Goal: Task Accomplishment & Management: Complete application form

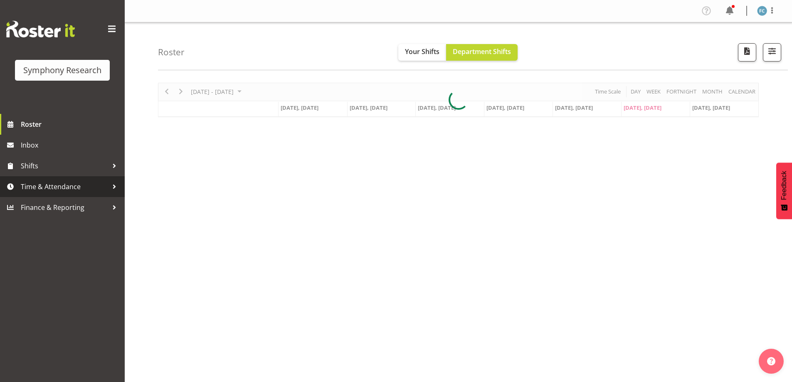
click at [113, 185] on div at bounding box center [114, 186] width 12 height 12
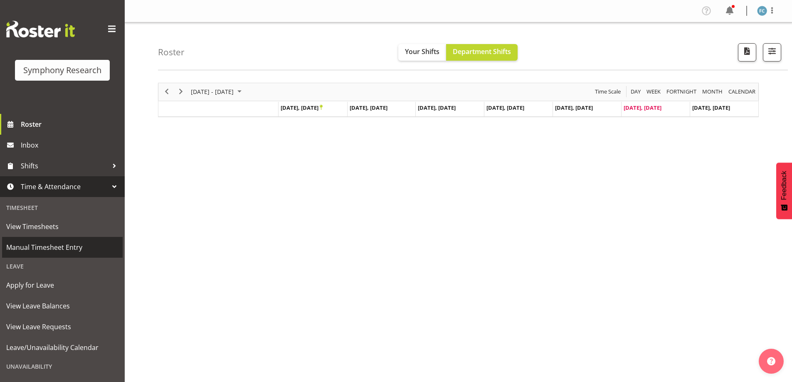
click at [88, 247] on span "Manual Timesheet Entry" at bounding box center [62, 247] width 112 height 12
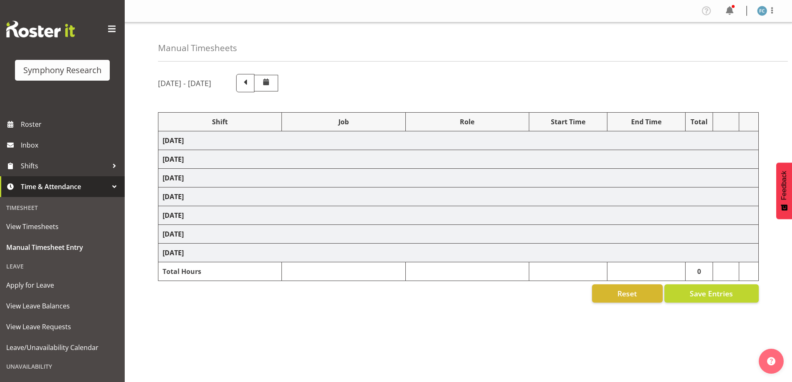
select select "48116"
select select "10527"
select select "48116"
select select "10499"
select select "48116"
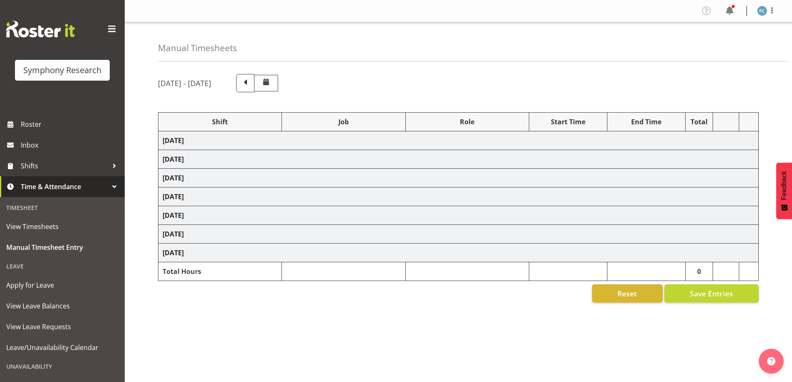
select select "10527"
select select "48116"
select select "10499"
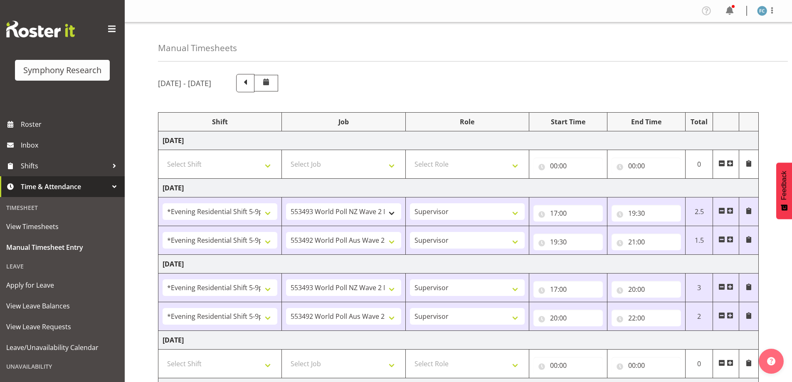
scroll to position [166, 0]
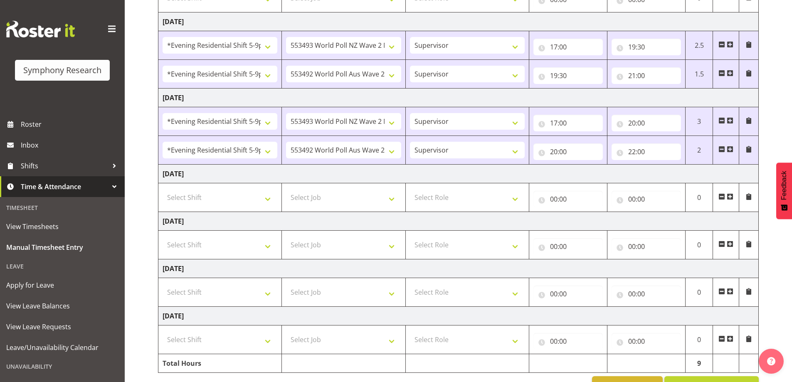
click at [730, 291] on span at bounding box center [730, 291] width 7 height 7
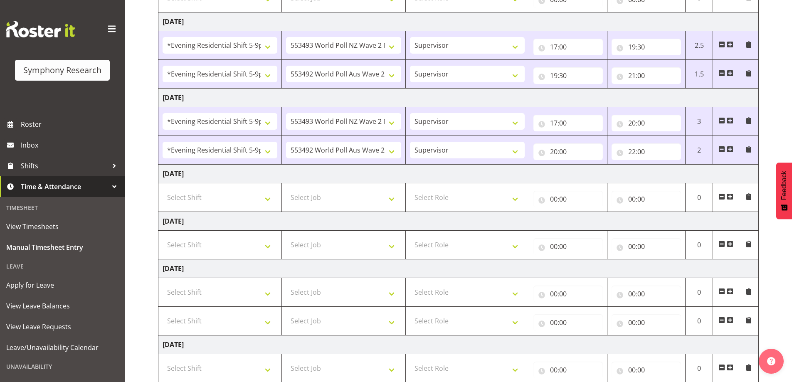
click at [730, 291] on span at bounding box center [730, 291] width 7 height 7
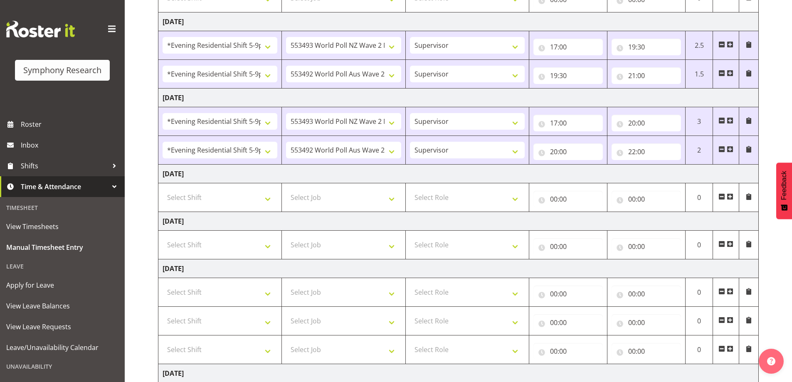
click at [730, 291] on span at bounding box center [730, 291] width 7 height 7
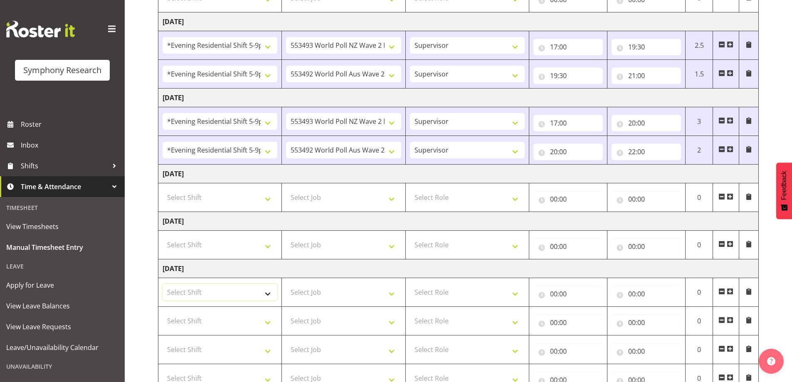
click at [269, 295] on select "Select Shift !!Weekend Residential (Roster IT Shift Label) *Business 9/10am ~ 4…" at bounding box center [220, 292] width 115 height 17
select select "17154"
click at [163, 284] on select "Select Shift !!Weekend Residential (Roster IT Shift Label) *Business 9/10am ~ 4…" at bounding box center [220, 292] width 115 height 17
click at [267, 323] on select "Select Shift !!Weekend Residential (Roster IT Shift Label) *Business 9/10am ~ 4…" at bounding box center [220, 321] width 115 height 17
select select "17154"
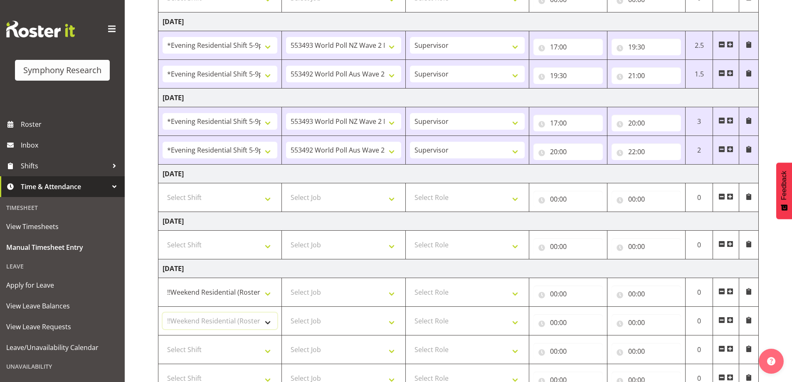
click at [163, 313] on select "Select Shift !!Weekend Residential (Roster IT Shift Label) *Business 9/10am ~ 4…" at bounding box center [220, 321] width 115 height 17
click at [267, 350] on select "Select Shift !!Weekend Residential (Roster IT Shift Label) *Business 9/10am ~ 4…" at bounding box center [220, 349] width 115 height 17
select select "17154"
click at [163, 341] on select "Select Shift !!Weekend Residential (Roster IT Shift Label) *Business 9/10am ~ 4…" at bounding box center [220, 349] width 115 height 17
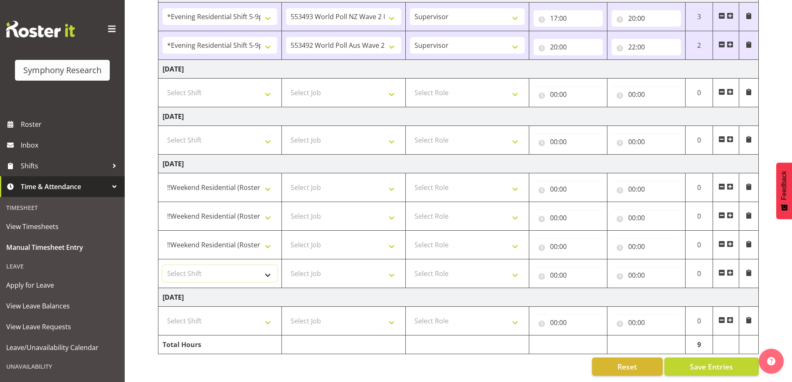
click at [267, 270] on select "Select Shift !!Weekend Residential (Roster IT Shift Label) *Business 9/10am ~ 4…" at bounding box center [220, 273] width 115 height 17
select select "17154"
click at [163, 265] on select "Select Shift !!Weekend Residential (Roster IT Shift Label) *Business 9/10am ~ 4…" at bounding box center [220, 273] width 115 height 17
click at [390, 181] on select "Select Job 550060 IF Admin 553492 World Poll Aus Wave 2 Main 2025 553493 World …" at bounding box center [343, 187] width 115 height 17
select select "10587"
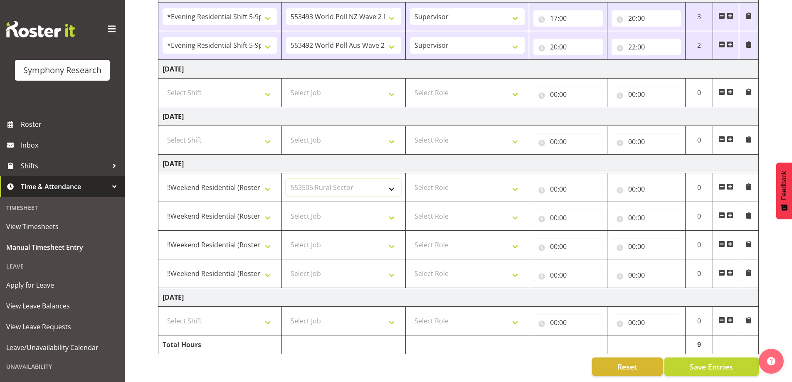
click at [286, 179] on select "Select Job 550060 IF Admin 553492 World Poll Aus Wave 2 Main 2025 553493 World …" at bounding box center [343, 187] width 115 height 17
click at [389, 214] on select "Select Job 550060 IF Admin 553492 World Poll Aus Wave 2 Main 2025 553493 World …" at bounding box center [343, 216] width 115 height 17
select select "10242"
click at [286, 208] on select "Select Job 550060 IF Admin 553492 World Poll Aus Wave 2 Main 2025 553493 World …" at bounding box center [343, 216] width 115 height 17
click at [389, 242] on select "Select Job 550060 IF Admin 553492 World Poll Aus Wave 2 Main 2025 553493 World …" at bounding box center [343, 245] width 115 height 17
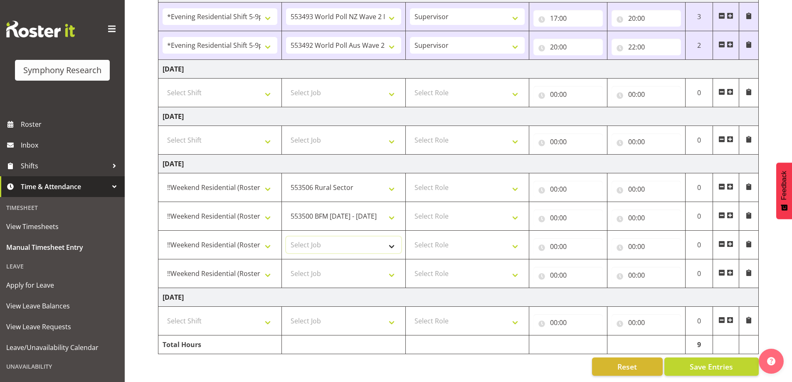
select select "10527"
click at [286, 237] on select "Select Job 550060 IF Admin 553492 World Poll Aus Wave 2 Main 2025 553493 World …" at bounding box center [343, 245] width 115 height 17
click at [390, 268] on select "Select Job 550060 IF Admin 553492 World Poll Aus Wave 2 Main 2025 553493 World …" at bounding box center [343, 273] width 115 height 17
select select "10499"
click at [286, 265] on select "Select Job 550060 IF Admin 553492 World Poll Aus Wave 2 Main 2025 553493 World …" at bounding box center [343, 273] width 115 height 17
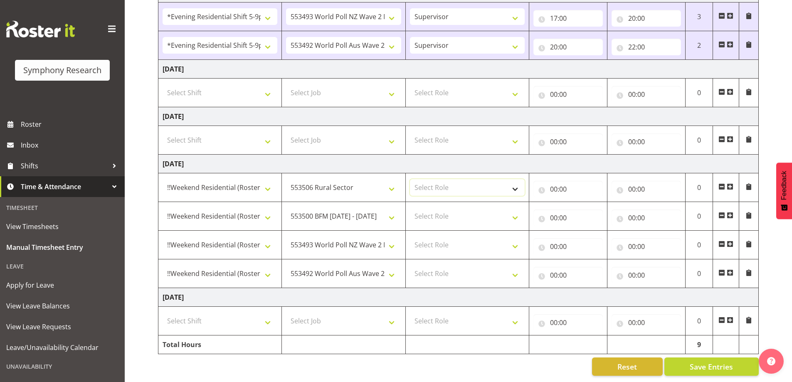
click at [516, 181] on select "Select Role Supervisor Briefing Interviewing" at bounding box center [467, 187] width 115 height 17
select select "45"
click at [410, 179] on select "Select Role Supervisor Briefing Interviewing" at bounding box center [467, 187] width 115 height 17
click at [515, 210] on select "Select Role Supervisor Briefing Interviewing" at bounding box center [467, 216] width 115 height 17
select select "45"
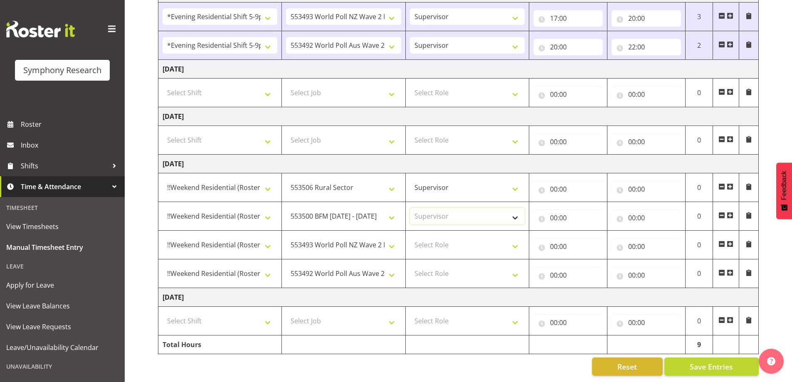
click at [410, 208] on select "Select Role Supervisor Briefing Interviewing" at bounding box center [467, 216] width 115 height 17
click at [513, 239] on select "Select Role Supervisor Briefing Interviewing" at bounding box center [467, 245] width 115 height 17
select select "45"
click at [410, 237] on select "Select Role Supervisor Briefing Interviewing" at bounding box center [467, 245] width 115 height 17
click at [513, 268] on select "Select Role Supervisor Briefing Interviewing" at bounding box center [467, 273] width 115 height 17
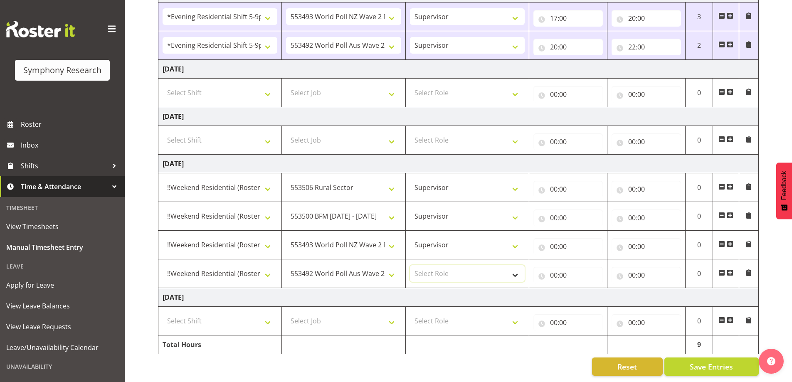
select select "45"
click at [410, 265] on select "Select Role Supervisor Briefing Interviewing" at bounding box center [467, 273] width 115 height 17
click at [545, 183] on input "00:00" at bounding box center [567, 189] width 69 height 17
click at [587, 204] on select "00 01 02 03 04 05 06 07 08 09 10 11 12 13 14 15 16 17 18 19 20 21 22 23" at bounding box center [590, 210] width 19 height 17
select select "12"
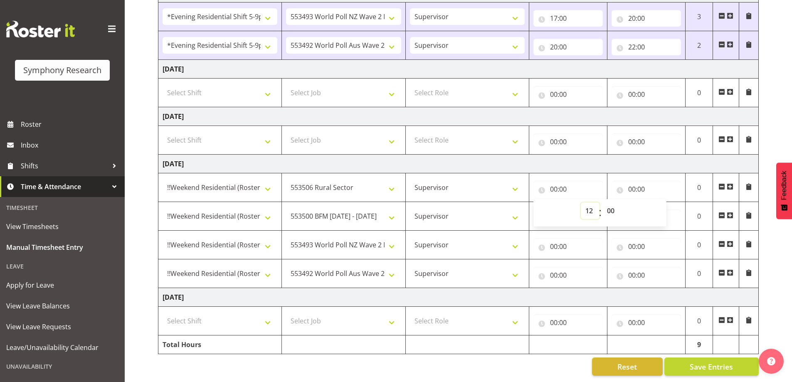
click at [581, 202] on select "00 01 02 03 04 05 06 07 08 09 10 11 12 13 14 15 16 17 18 19 20 21 22 23" at bounding box center [590, 210] width 19 height 17
type input "12:00"
click at [622, 186] on input "00:00" at bounding box center [645, 189] width 69 height 17
click at [665, 205] on select "00 01 02 03 04 05 06 07 08 09 10 11 12 13 14 15 16 17 18 19 20 21 22 23" at bounding box center [668, 210] width 19 height 17
select select "12"
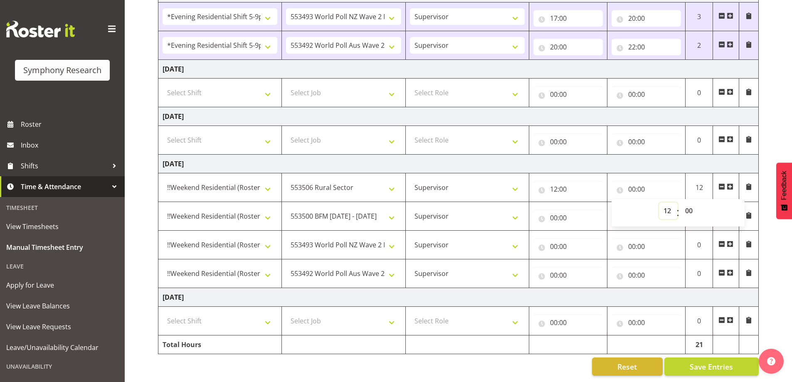
click at [659, 202] on select "00 01 02 03 04 05 06 07 08 09 10 11 12 13 14 15 16 17 18 19 20 21 22 23" at bounding box center [668, 210] width 19 height 17
type input "12:00"
click at [691, 205] on select "00 01 02 03 04 05 06 07 08 09 10 11 12 13 14 15 16 17 18 19 20 21 22 23 24 25 2…" at bounding box center [689, 210] width 19 height 17
select select "30"
click at [680, 202] on select "00 01 02 03 04 05 06 07 08 09 10 11 12 13 14 15 16 17 18 19 20 21 22 23 24 25 2…" at bounding box center [689, 210] width 19 height 17
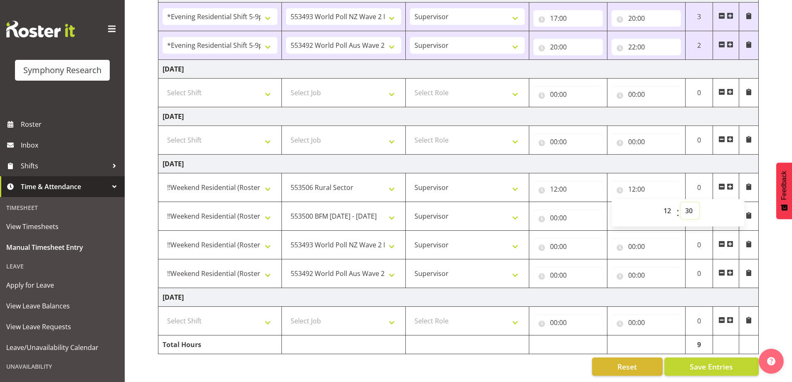
type input "12:30"
click at [540, 210] on input "00:00" at bounding box center [567, 218] width 69 height 17
click at [590, 232] on select "00 01 02 03 04 05 06 07 08 09 10 11 12 13 14 15 16 17 18 19 20 21 22 23" at bounding box center [590, 239] width 19 height 17
select select "12"
click at [581, 231] on select "00 01 02 03 04 05 06 07 08 09 10 11 12 13 14 15 16 17 18 19 20 21 22 23" at bounding box center [590, 239] width 19 height 17
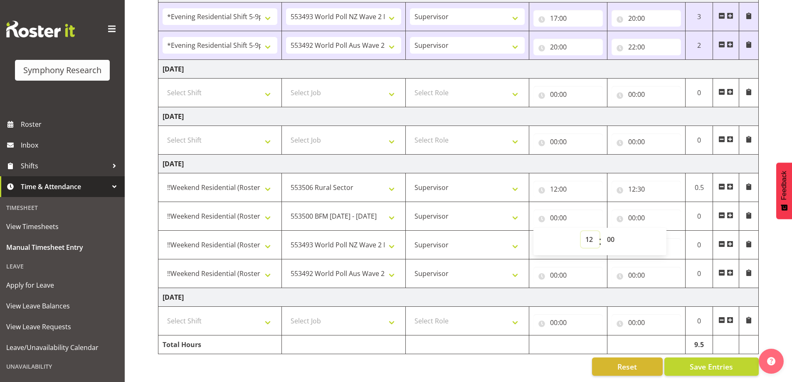
type input "12:00"
click at [610, 233] on select "00 01 02 03 04 05 06 07 08 09 10 11 12 13 14 15 16 17 18 19 20 21 22 23 24 25 2…" at bounding box center [611, 239] width 19 height 17
select select "30"
click at [602, 231] on select "00 01 02 03 04 05 06 07 08 09 10 11 12 13 14 15 16 17 18 19 20 21 22 23 24 25 2…" at bounding box center [611, 239] width 19 height 17
type input "12:30"
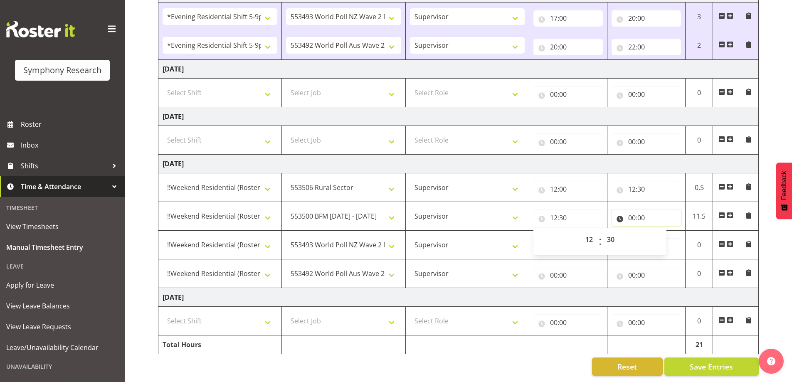
click at [621, 212] on input "00:00" at bounding box center [645, 218] width 69 height 17
click at [665, 233] on select "00 01 02 03 04 05 06 07 08 09 10 11 12 13 14 15 16 17 18 19 20 21 22 23" at bounding box center [668, 239] width 19 height 17
select select "12"
click at [659, 231] on select "00 01 02 03 04 05 06 07 08 09 10 11 12 13 14 15 16 17 18 19 20 21 22 23" at bounding box center [668, 239] width 19 height 17
type input "12:00"
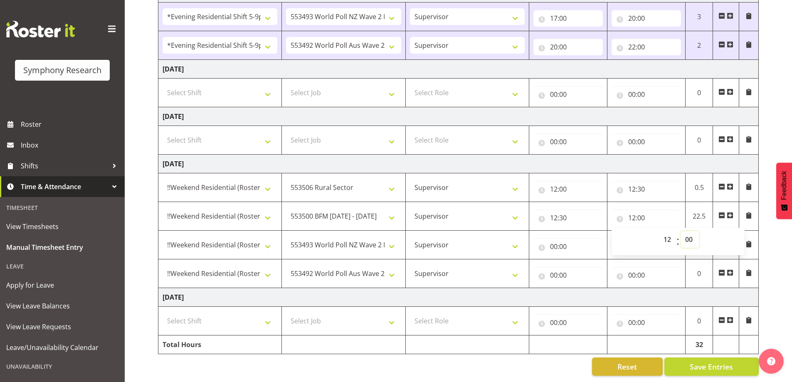
click at [688, 231] on select "00 01 02 03 04 05 06 07 08 09 10 11 12 13 14 15 16 17 18 19 20 21 22 23 24 25 2…" at bounding box center [689, 239] width 19 height 17
select select "45"
click at [680, 231] on select "00 01 02 03 04 05 06 07 08 09 10 11 12 13 14 15 16 17 18 19 20 21 22 23 24 25 2…" at bounding box center [689, 239] width 19 height 17
type input "12:45"
click at [543, 241] on input "00:00" at bounding box center [567, 246] width 69 height 17
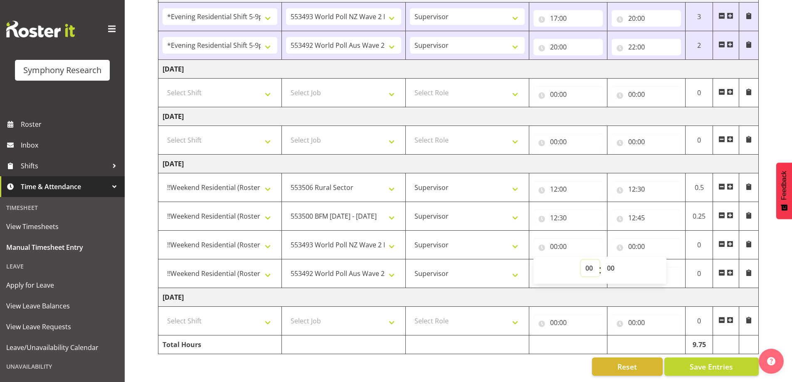
click at [589, 262] on select "00 01 02 03 04 05 06 07 08 09 10 11 12 13 14 15 16 17 18 19 20 21 22 23" at bounding box center [590, 268] width 19 height 17
select select "12"
click at [581, 260] on select "00 01 02 03 04 05 06 07 08 09 10 11 12 13 14 15 16 17 18 19 20 21 22 23" at bounding box center [590, 268] width 19 height 17
type input "12:00"
click at [612, 261] on select "00 01 02 03 04 05 06 07 08 09 10 11 12 13 14 15 16 17 18 19 20 21 22 23 24 25 2…" at bounding box center [611, 268] width 19 height 17
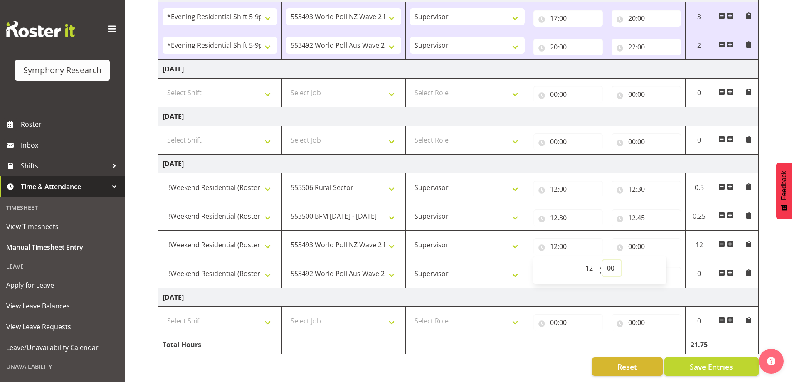
select select "45"
click at [602, 260] on select "00 01 02 03 04 05 06 07 08 09 10 11 12 13 14 15 16 17 18 19 20 21 22 23 24 25 2…" at bounding box center [611, 268] width 19 height 17
type input "12:45"
click at [620, 240] on input "00:00" at bounding box center [645, 246] width 69 height 17
click at [665, 261] on select "00 01 02 03 04 05 06 07 08 09 10 11 12 13 14 15 16 17 18 19 20 21 22 23" at bounding box center [668, 268] width 19 height 17
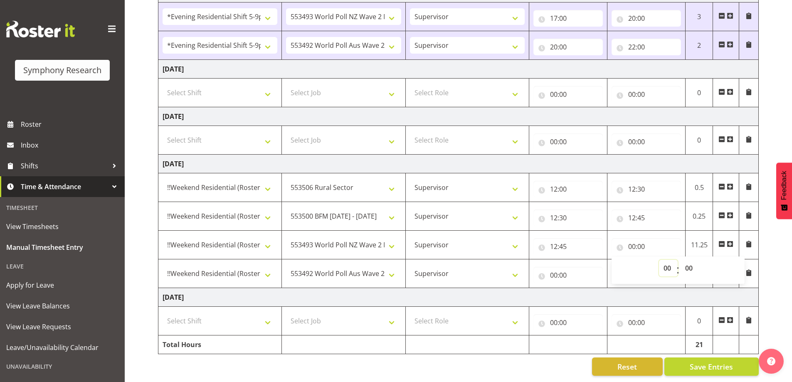
select select "16"
click at [659, 260] on select "00 01 02 03 04 05 06 07 08 09 10 11 12 13 14 15 16 17 18 19 20 21 22 23" at bounding box center [668, 268] width 19 height 17
type input "16:00"
click at [691, 264] on select "00 01 02 03 04 05 06 07 08 09 10 11 12 13 14 15 16 17 18 19 20 21 22 23 24 25 2…" at bounding box center [689, 268] width 19 height 17
select select "15"
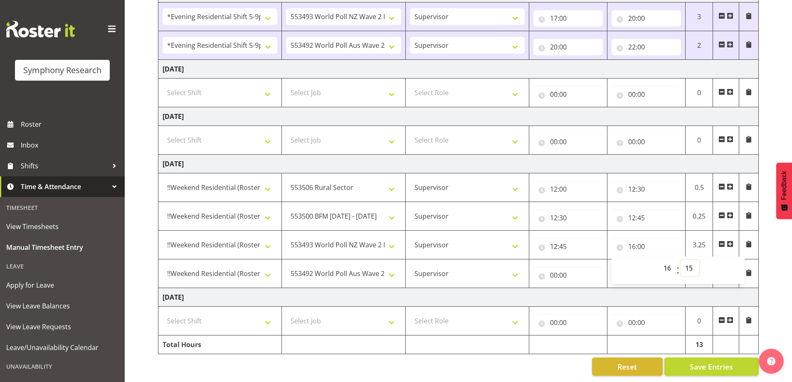
click at [680, 260] on select "00 01 02 03 04 05 06 07 08 09 10 11 12 13 14 15 16 17 18 19 20 21 22 23 24 25 2…" at bounding box center [689, 268] width 19 height 17
type input "16:15"
click at [541, 269] on input "00:00" at bounding box center [567, 275] width 69 height 17
click at [588, 291] on select "00 01 02 03 04 05 06 07 08 09 10 11 12 13 14 15 16 17 18 19 20 21 22 23" at bounding box center [590, 296] width 19 height 17
select select "16"
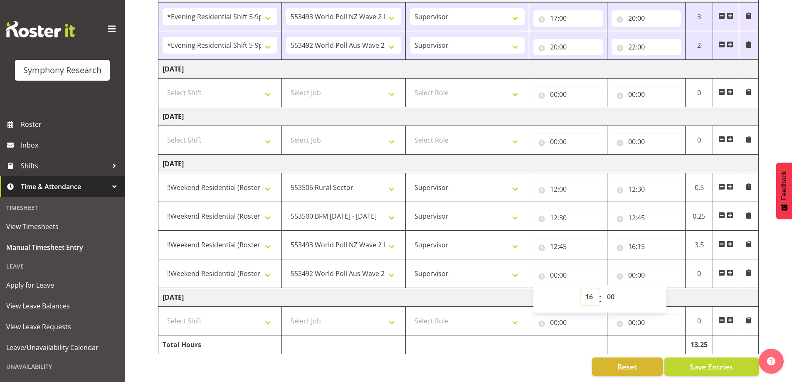
click at [581, 288] on select "00 01 02 03 04 05 06 07 08 09 10 11 12 13 14 15 16 17 18 19 20 21 22 23" at bounding box center [590, 296] width 19 height 17
type input "16:00"
click at [611, 288] on select "00 01 02 03 04 05 06 07 08 09 10 11 12 13 14 15 16 17 18 19 20 21 22 23 24 25 2…" at bounding box center [611, 296] width 19 height 17
select select "15"
click at [602, 288] on select "00 01 02 03 04 05 06 07 08 09 10 11 12 13 14 15 16 17 18 19 20 21 22 23 24 25 2…" at bounding box center [611, 296] width 19 height 17
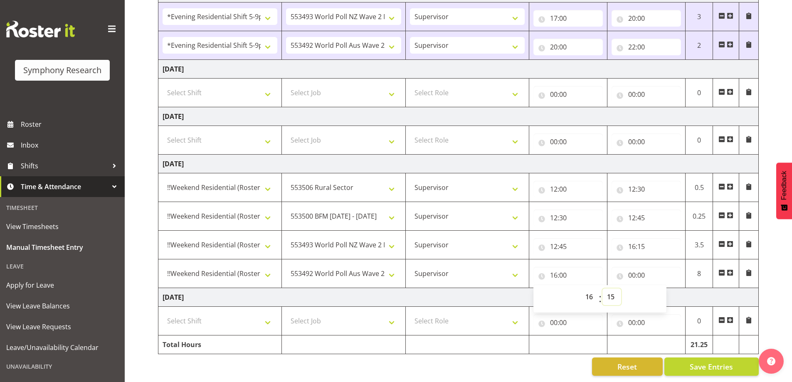
type input "16:15"
click at [621, 269] on input "00:00" at bounding box center [645, 275] width 69 height 17
click at [670, 291] on select "00 01 02 03 04 05 06 07 08 09 10 11 12 13 14 15 16 17 18 19 20 21 22 23" at bounding box center [668, 296] width 19 height 17
select select "19"
click at [659, 288] on select "00 01 02 03 04 05 06 07 08 09 10 11 12 13 14 15 16 17 18 19 20 21 22 23" at bounding box center [668, 296] width 19 height 17
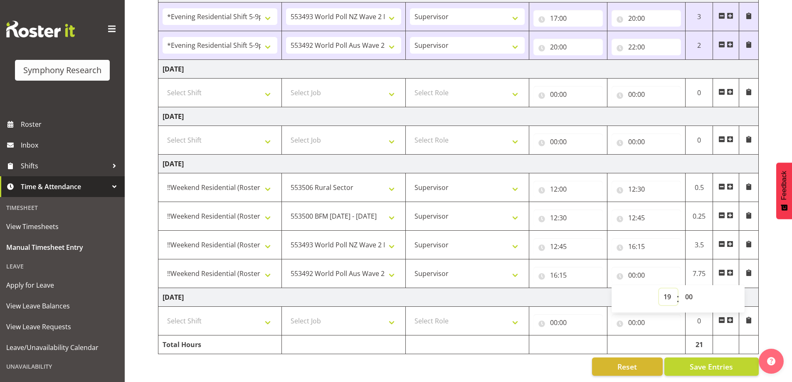
type input "19:00"
click at [690, 291] on select "00 01 02 03 04 05 06 07 08 09 10 11 12 13 14 15 16 17 18 19 20 21 22 23 24 25 2…" at bounding box center [689, 296] width 19 height 17
select select "30"
click at [680, 288] on select "00 01 02 03 04 05 06 07 08 09 10 11 12 13 14 15 16 17 18 19 20 21 22 23 24 25 2…" at bounding box center [689, 296] width 19 height 17
type input "19:30"
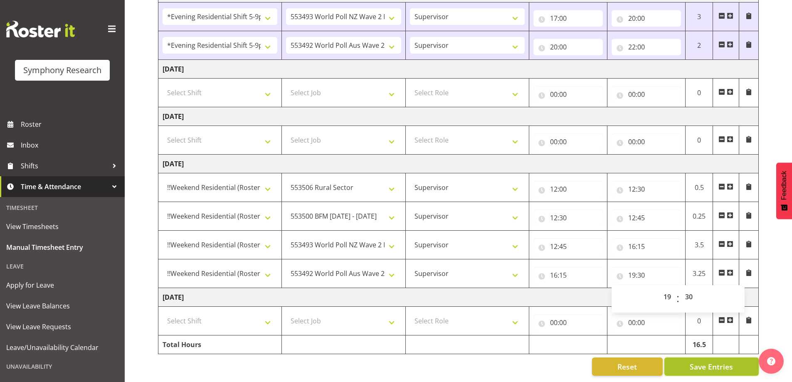
click at [717, 363] on span "Save Entries" at bounding box center [711, 366] width 43 height 11
